Goal: Transaction & Acquisition: Purchase product/service

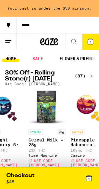
scroll to position [0, 62]
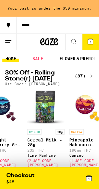
click at [58, 153] on p "23% THC" at bounding box center [45, 151] width 37 height 4
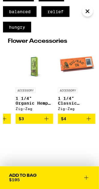
scroll to position [0, 161]
click at [79, 111] on div "ACCESSORY 1 1/4" Classic Rolling Papers Zig-Zag" at bounding box center [76, 99] width 37 height 23
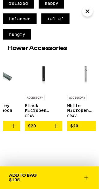
scroll to position [0, 448]
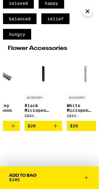
click at [57, 152] on div "Hybrid Cereal Milk - 28g Time Machine $105 Dense and potent nugs that provide a…" at bounding box center [49, 22] width 99 height 368
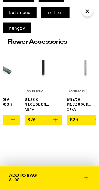
scroll to position [280, 0]
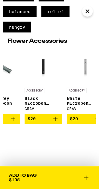
click at [88, 11] on icon "Close" at bounding box center [87, 11] width 7 height 9
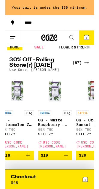
scroll to position [0, 773]
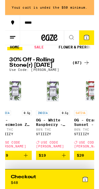
click at [67, 177] on icon "Add to bag" at bounding box center [65, 173] width 7 height 7
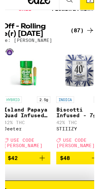
scroll to position [0, 3153]
click at [88, 165] on link "INDICA 7g Biscotti Infused - 7g 42% THC STIIIZY Deal Created with Sketch. USE C…" at bounding box center [81, 122] width 37 height 85
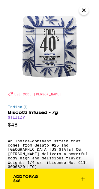
click at [88, 10] on icon "Close" at bounding box center [87, 11] width 7 height 9
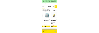
scroll to position [0, 3243]
